Goal: Use online tool/utility: Utilize a website feature to perform a specific function

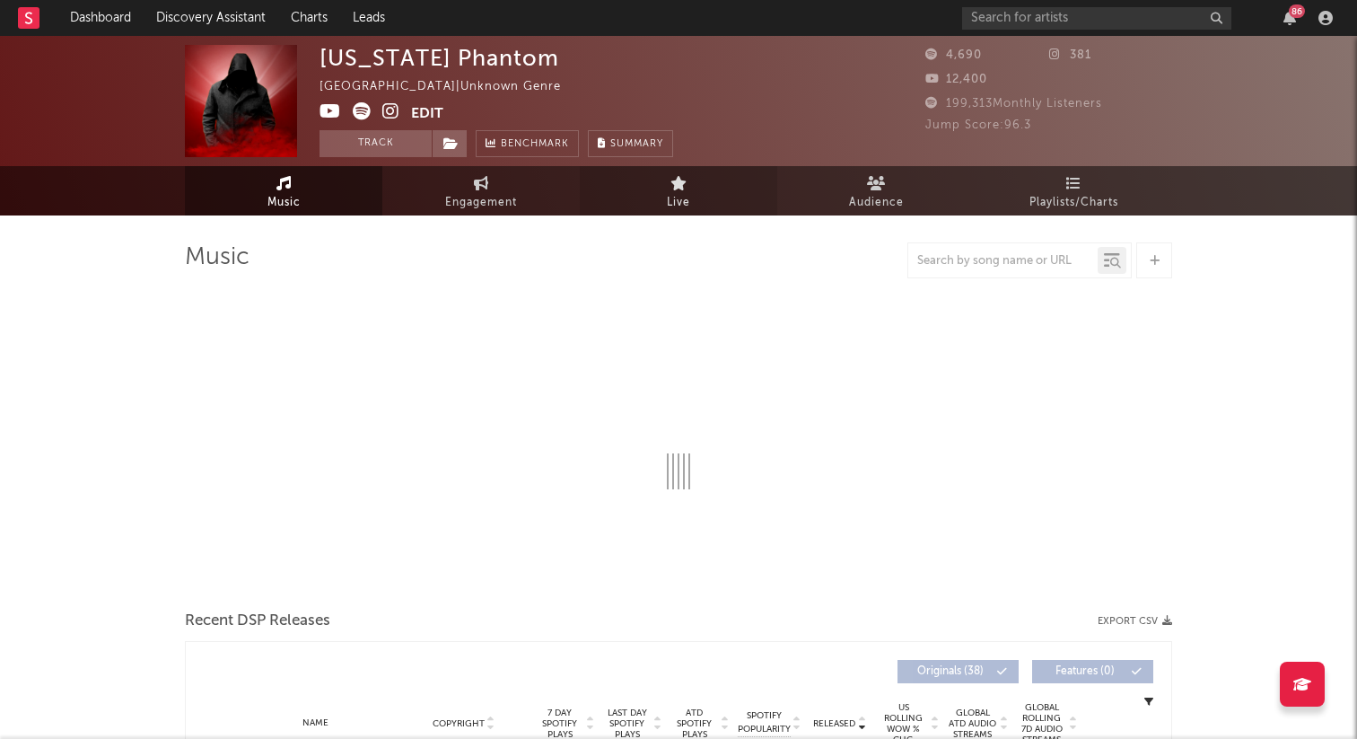
select select "1w"
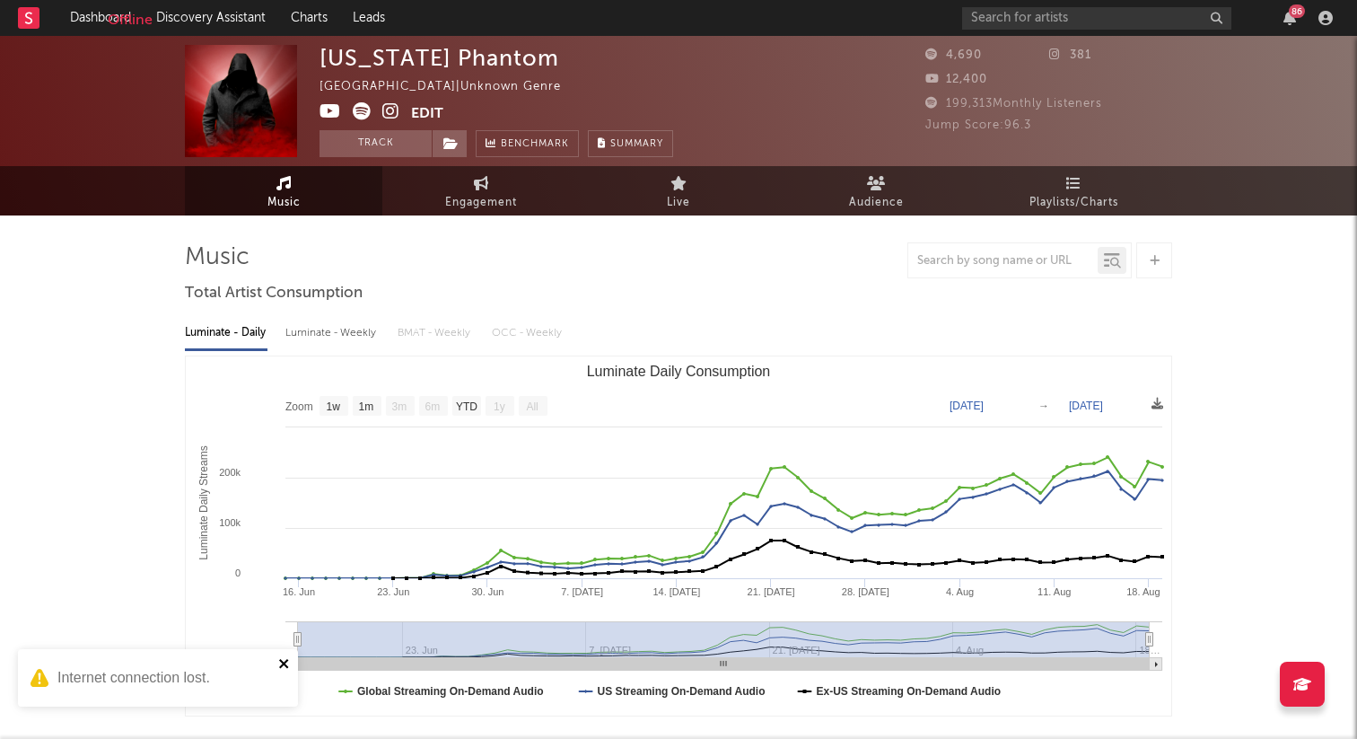
click at [278, 663] on icon "close" at bounding box center [284, 663] width 13 height 14
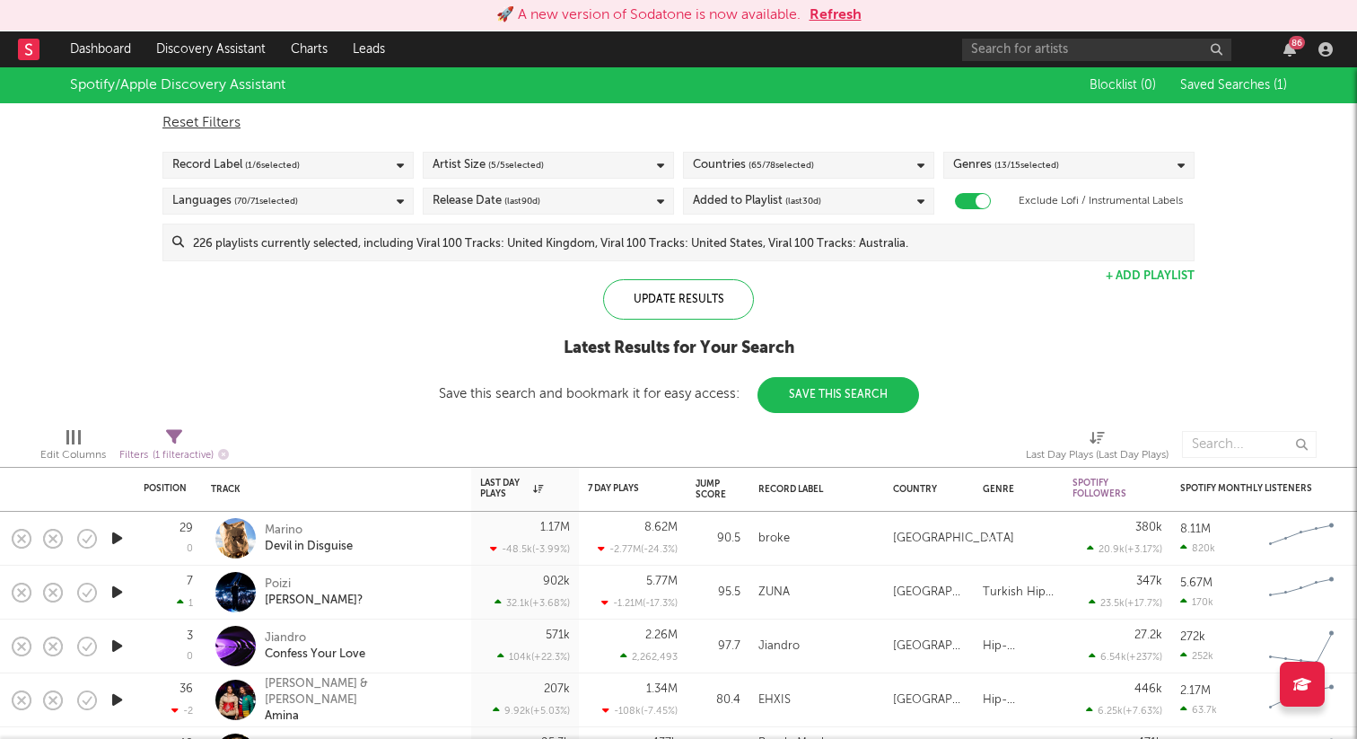
click at [1053, 513] on div at bounding box center [1019, 539] width 90 height 54
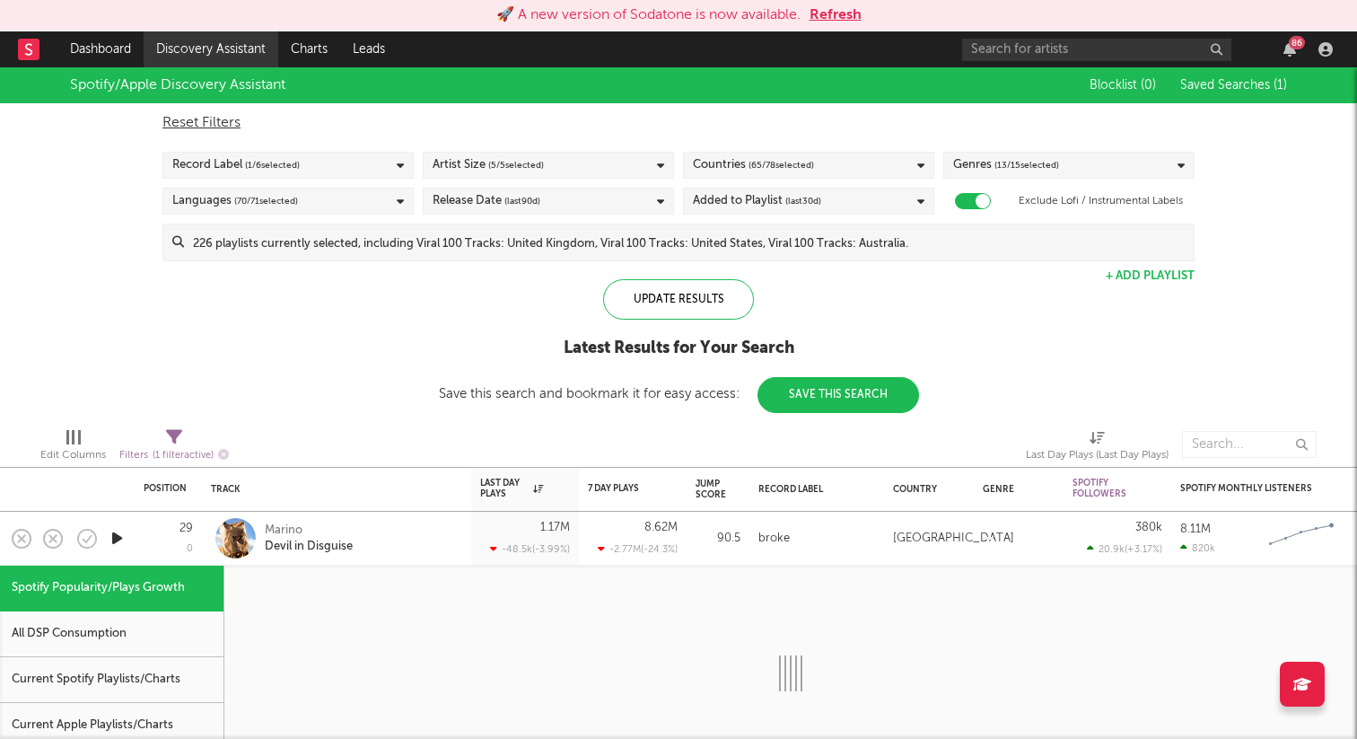
click at [212, 55] on link "Discovery Assistant" at bounding box center [211, 49] width 135 height 36
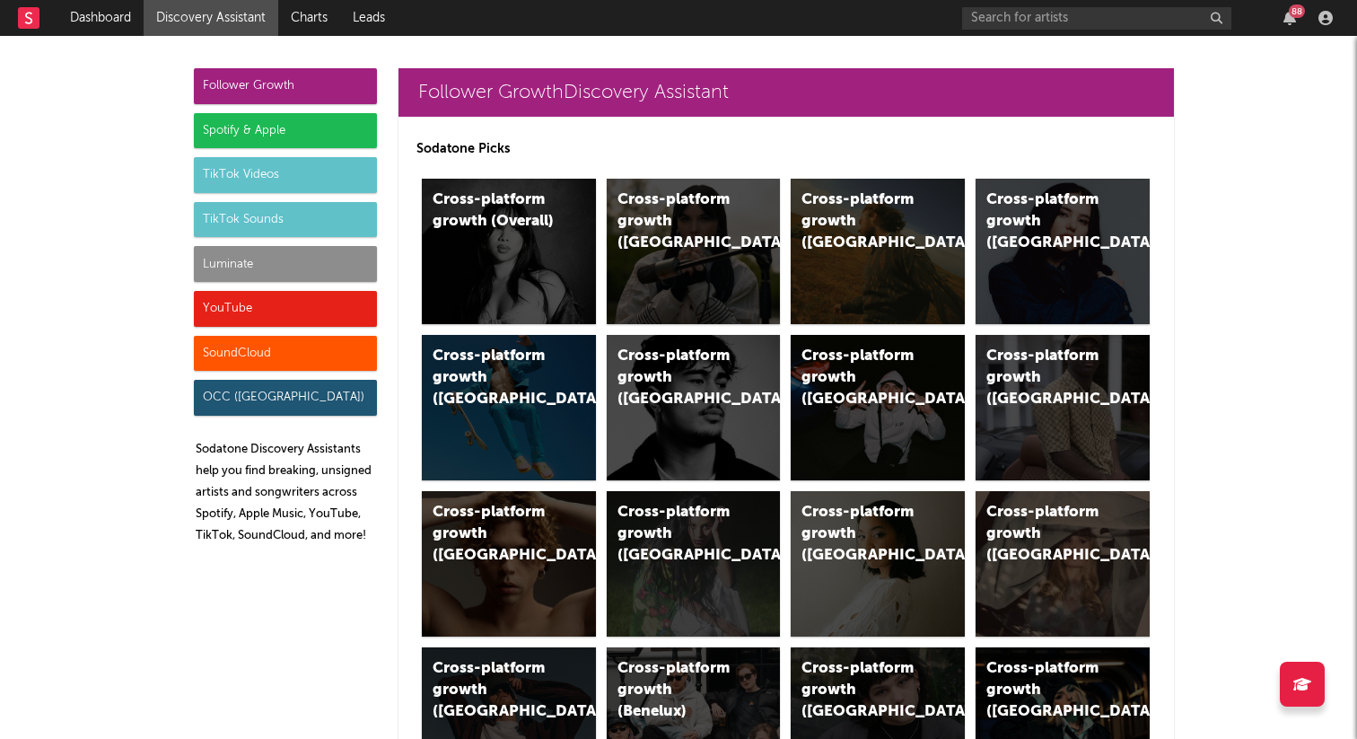
click at [308, 132] on div "Spotify & Apple" at bounding box center [285, 131] width 183 height 36
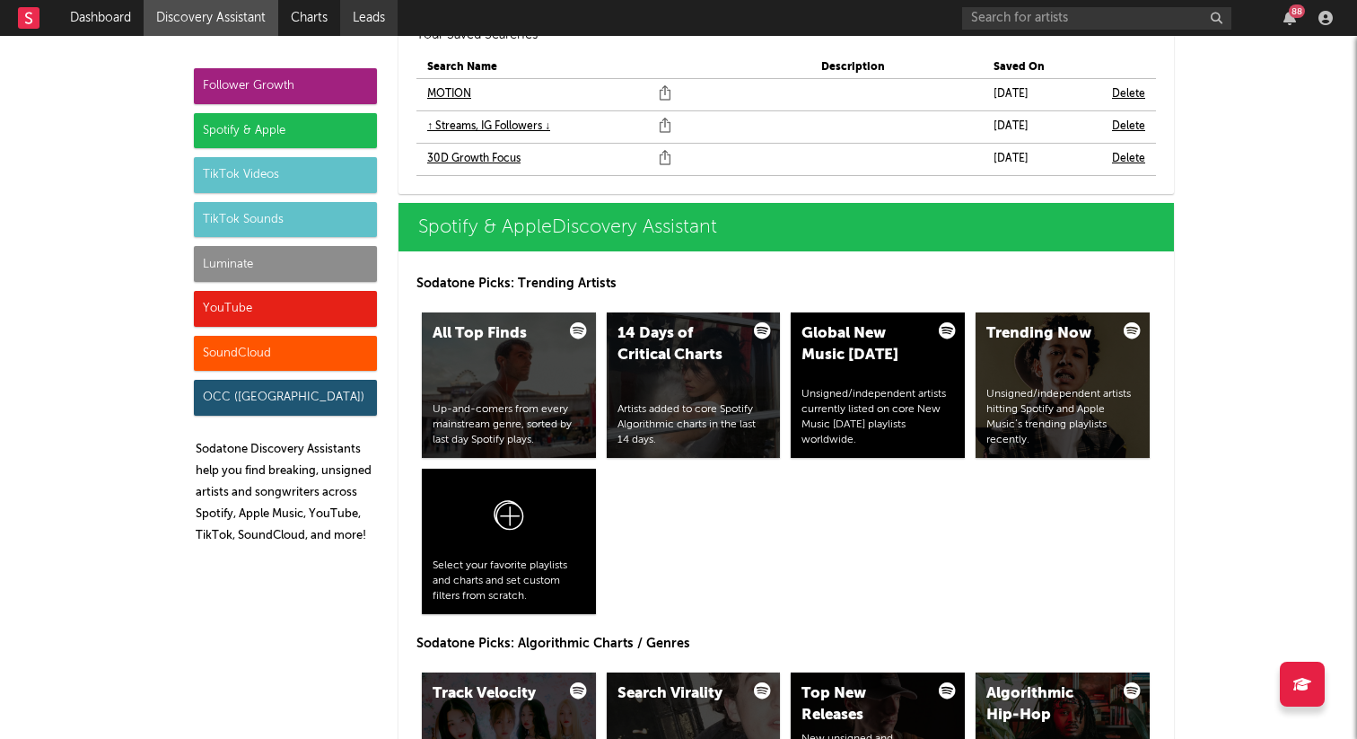
scroll to position [1871, 0]
